Goal: Browse casually

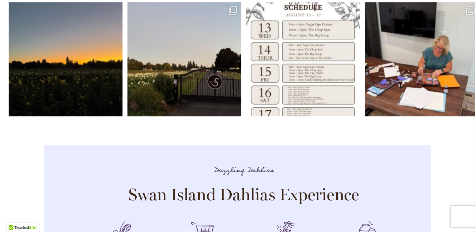
scroll to position [2114, 0]
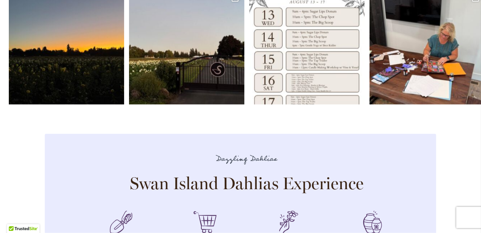
click at [304, 111] on div "Open Open" at bounding box center [246, 46] width 481 height 129
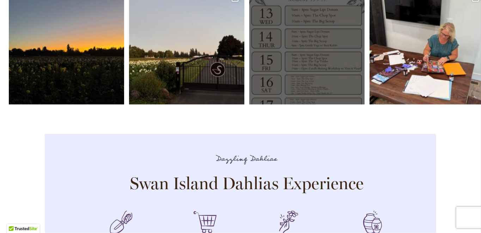
click at [317, 8] on link "Open" at bounding box center [306, 46] width 115 height 115
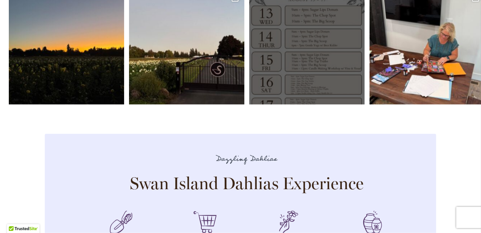
click at [268, 49] on link "Open" at bounding box center [306, 46] width 115 height 115
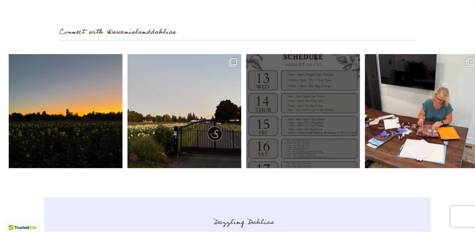
scroll to position [2043, 0]
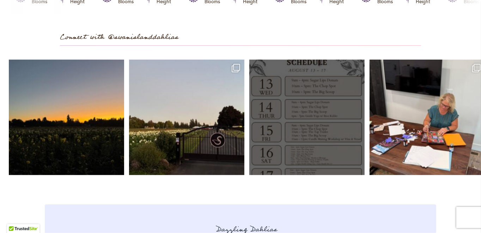
click at [326, 83] on link "Open" at bounding box center [306, 117] width 115 height 115
